Goal: Task Accomplishment & Management: Manage account settings

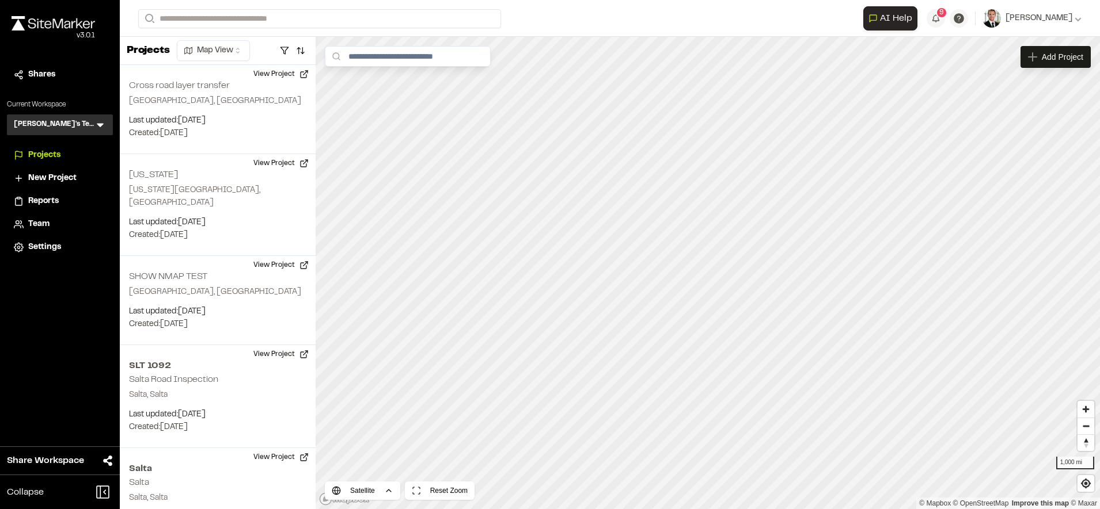
click at [39, 219] on span "Team" at bounding box center [38, 224] width 21 height 13
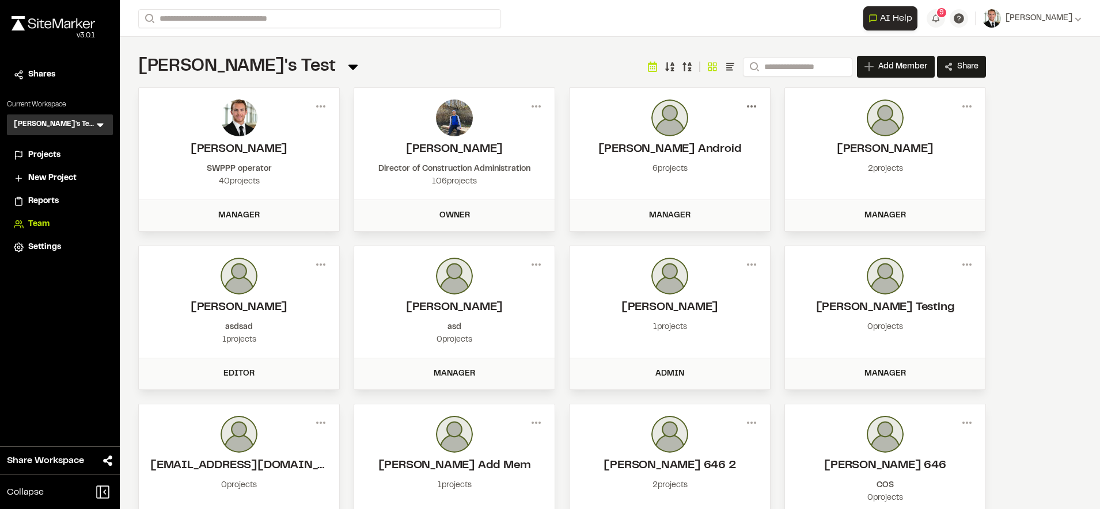
click at [747, 103] on icon at bounding box center [751, 106] width 18 height 18
click at [602, 102] on div at bounding box center [669, 118] width 177 height 37
click at [1047, 26] on button "[PERSON_NAME]" at bounding box center [1031, 18] width 99 height 18
click at [1005, 97] on link "Sign Out" at bounding box center [1030, 96] width 100 height 17
